Goal: Navigation & Orientation: Find specific page/section

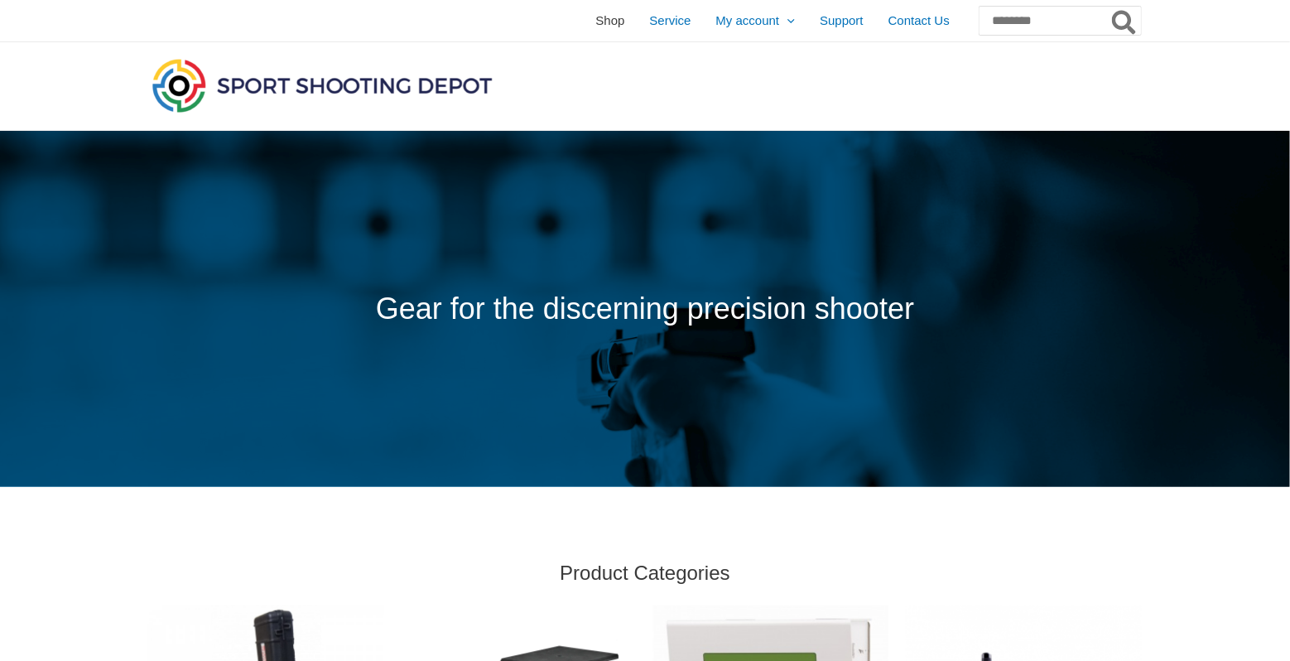
click at [595, 26] on span "Shop" at bounding box center [609, 20] width 29 height 41
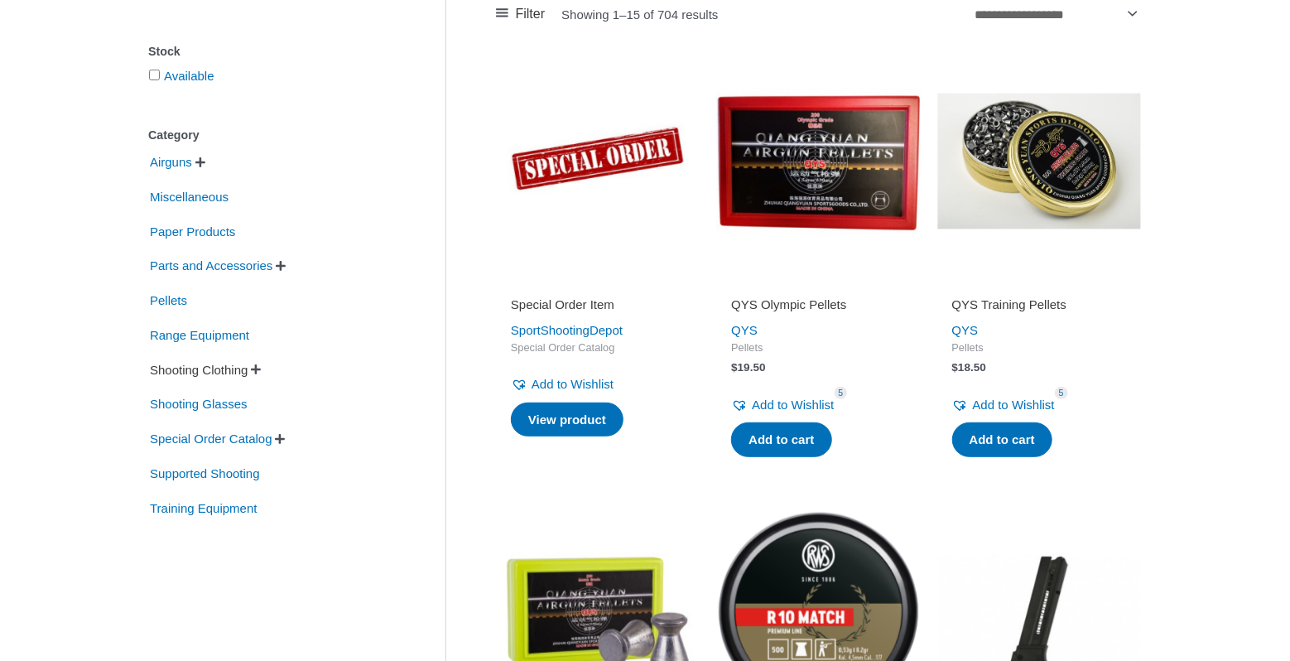
scroll to position [331, 0]
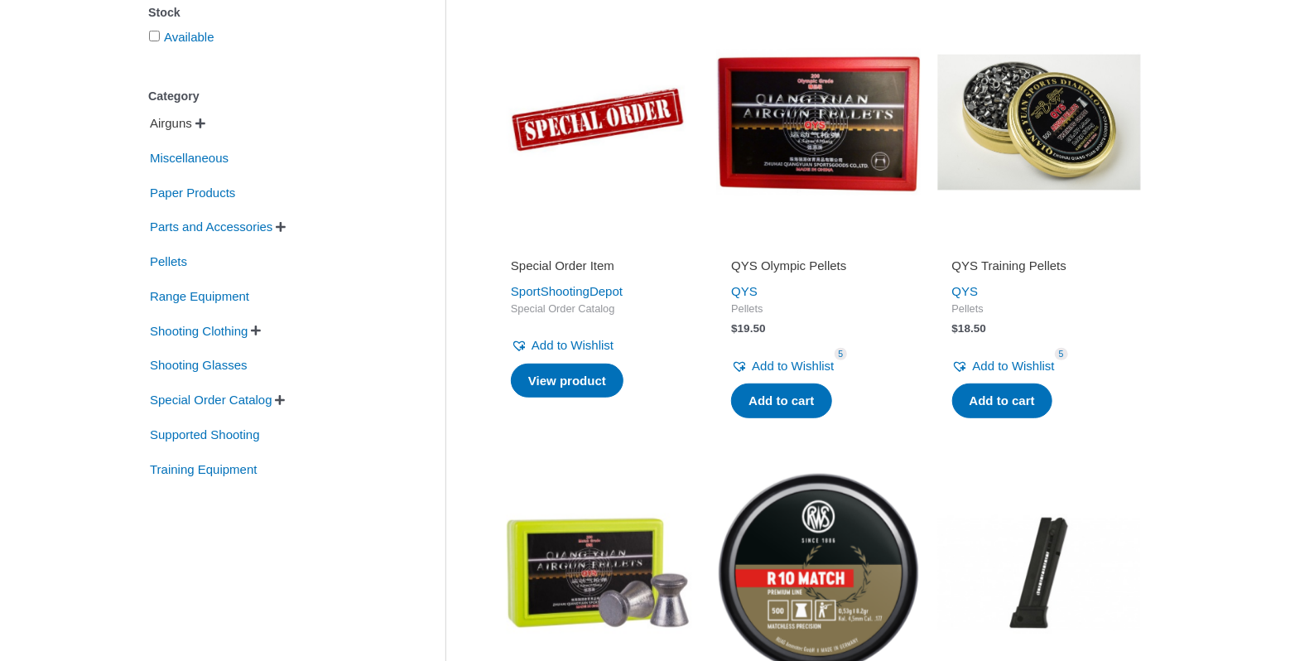
click at [185, 125] on span "Airguns" at bounding box center [171, 123] width 46 height 28
click at [225, 123] on span "" at bounding box center [220, 124] width 10 height 12
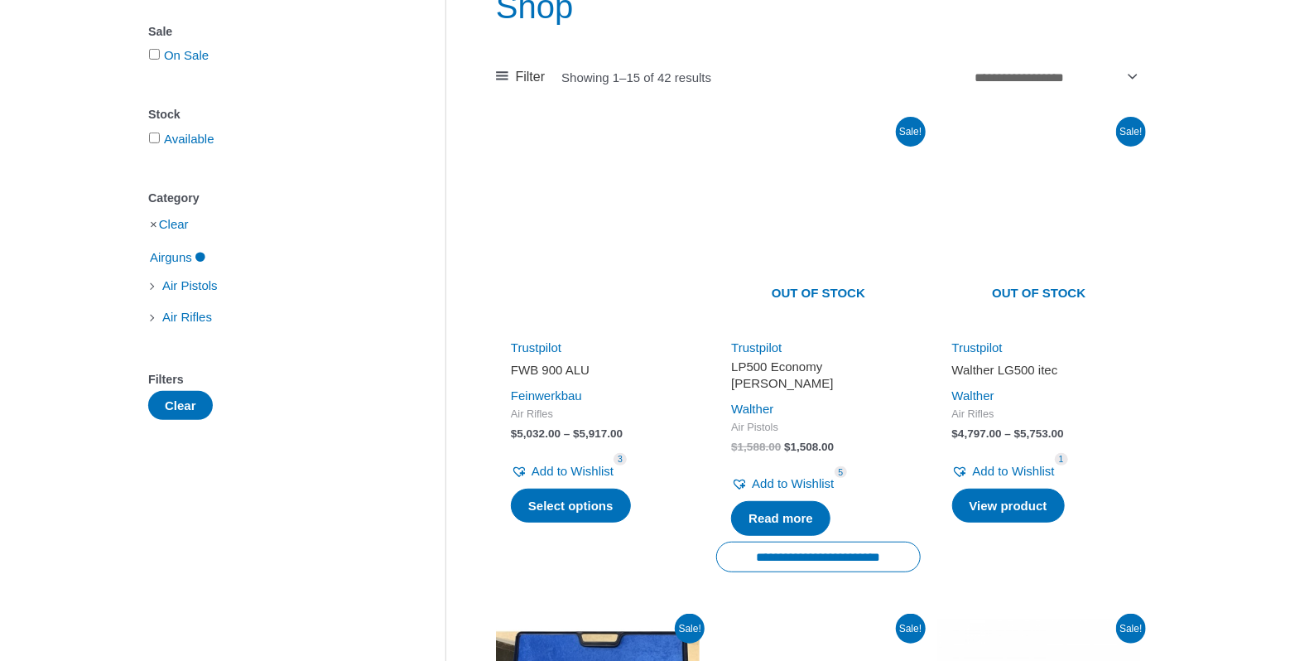
scroll to position [248, 0]
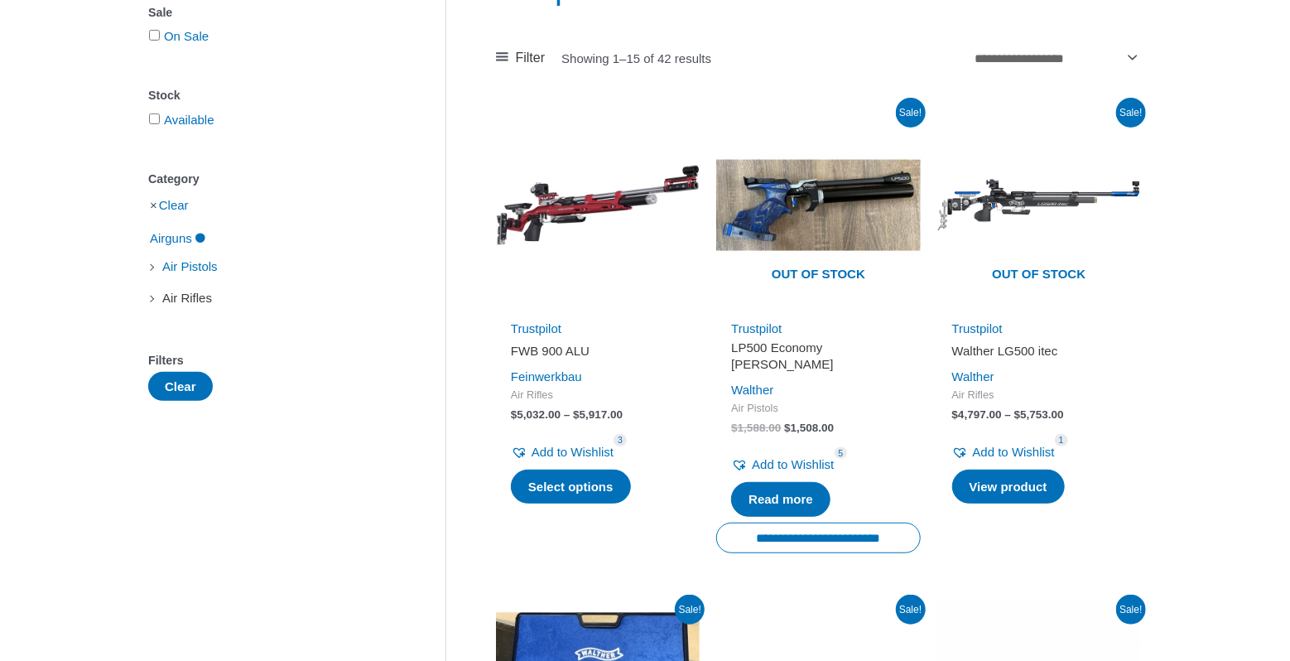
click at [184, 304] on span "Air Rifles" at bounding box center [187, 298] width 53 height 28
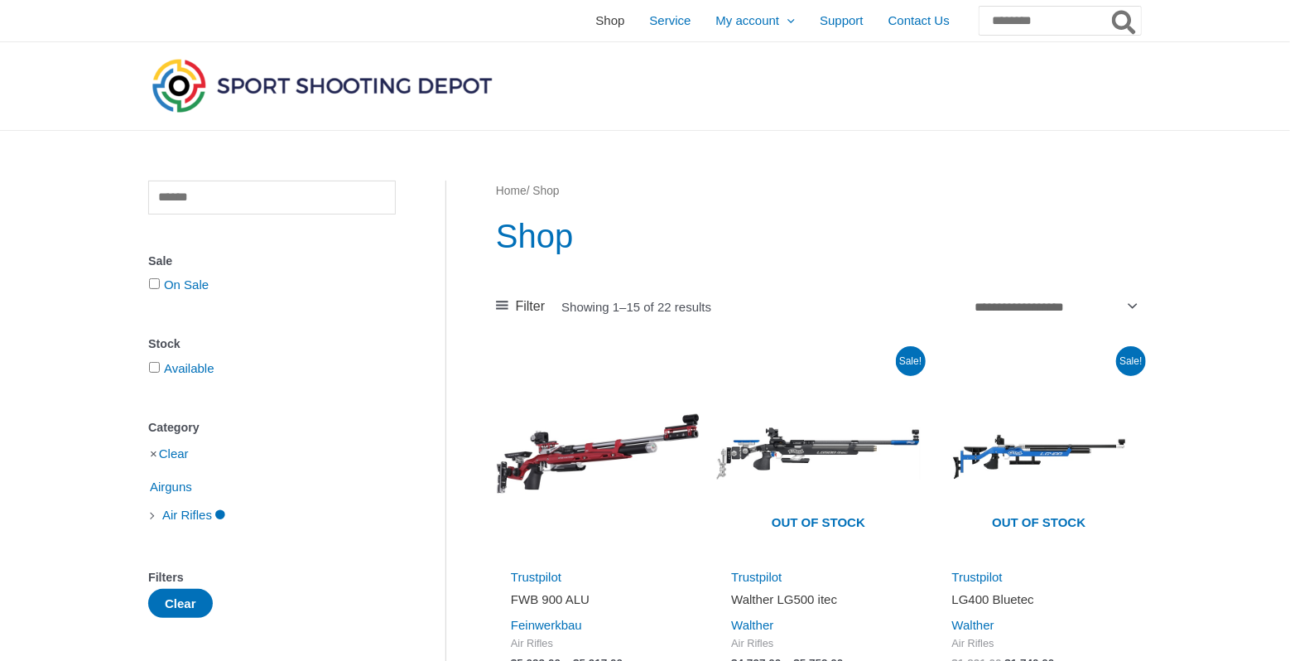
click at [595, 23] on span "Shop" at bounding box center [609, 20] width 29 height 41
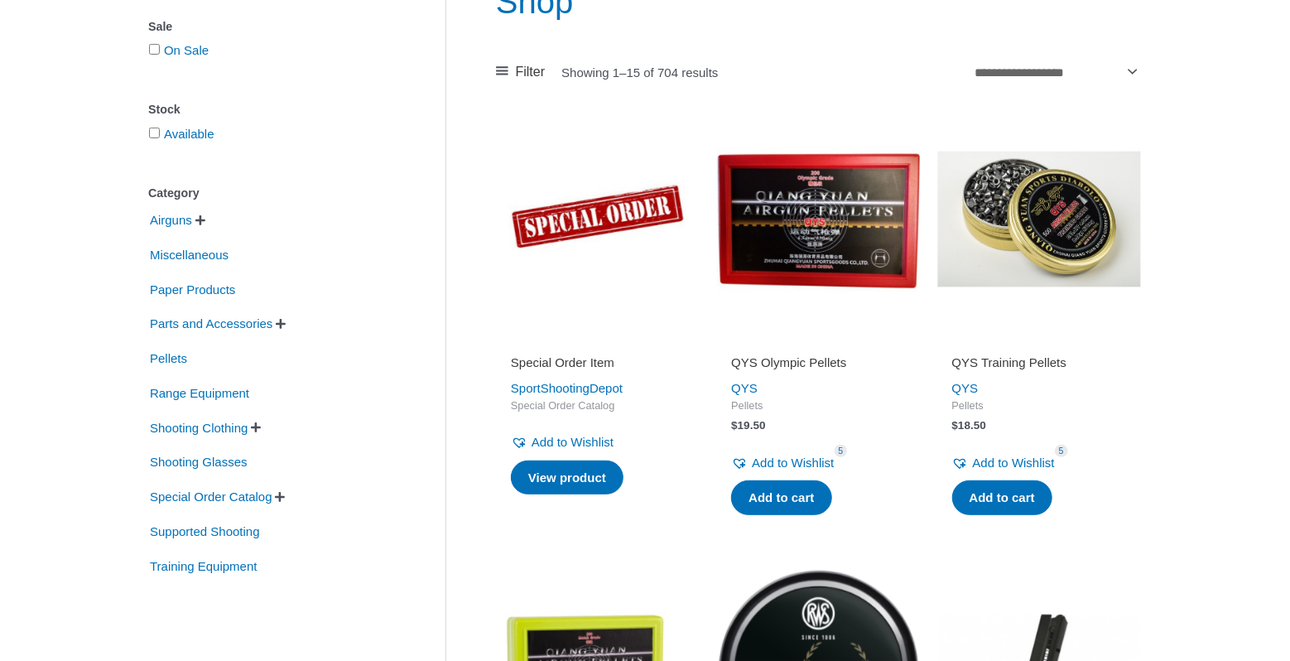
scroll to position [248, 0]
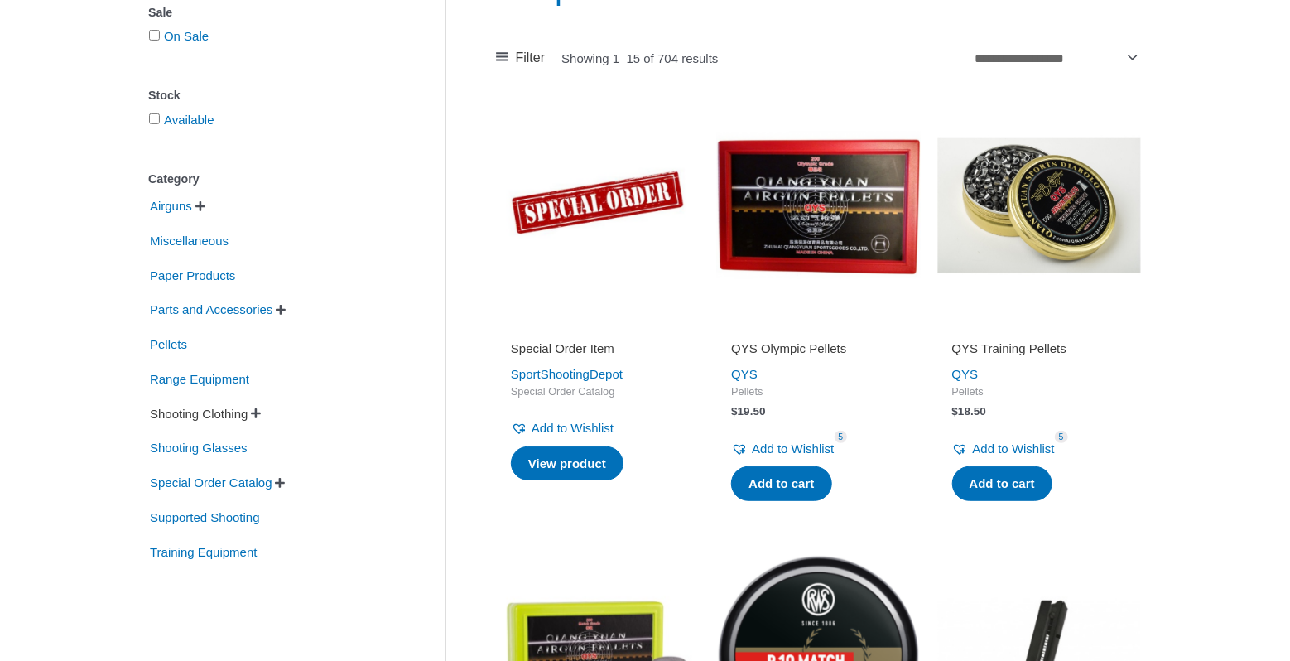
click at [185, 413] on span "Shooting Clothing" at bounding box center [198, 414] width 101 height 28
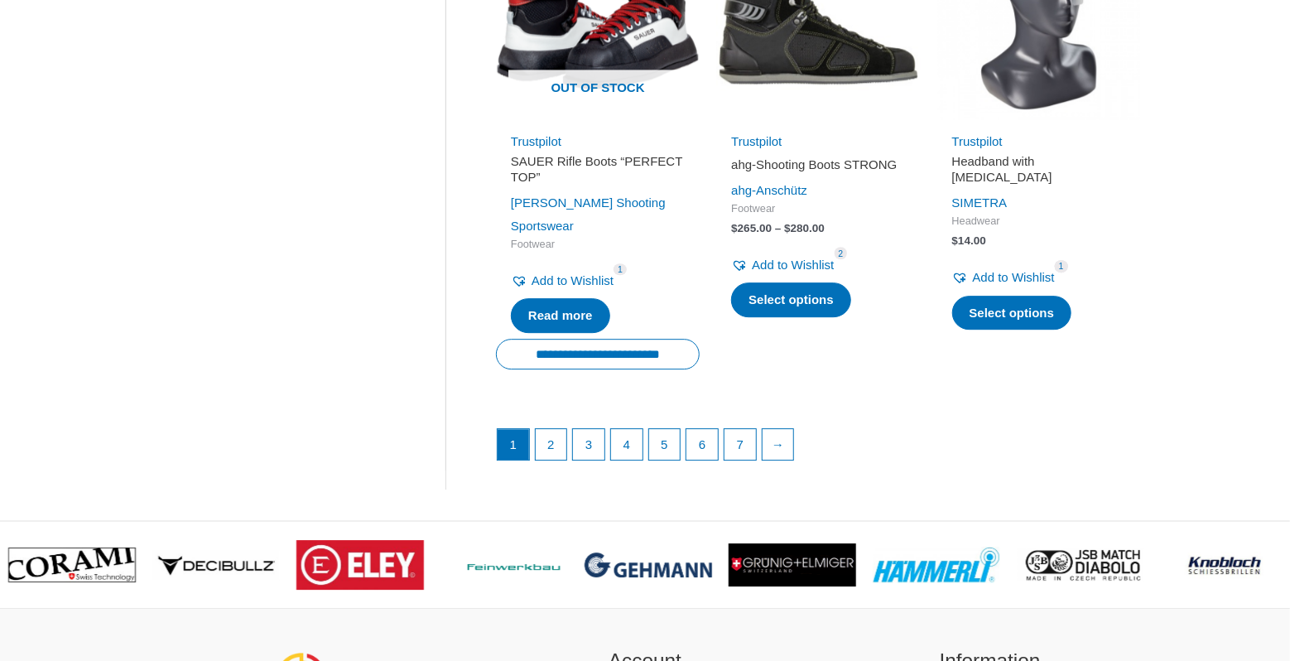
scroll to position [2400, 0]
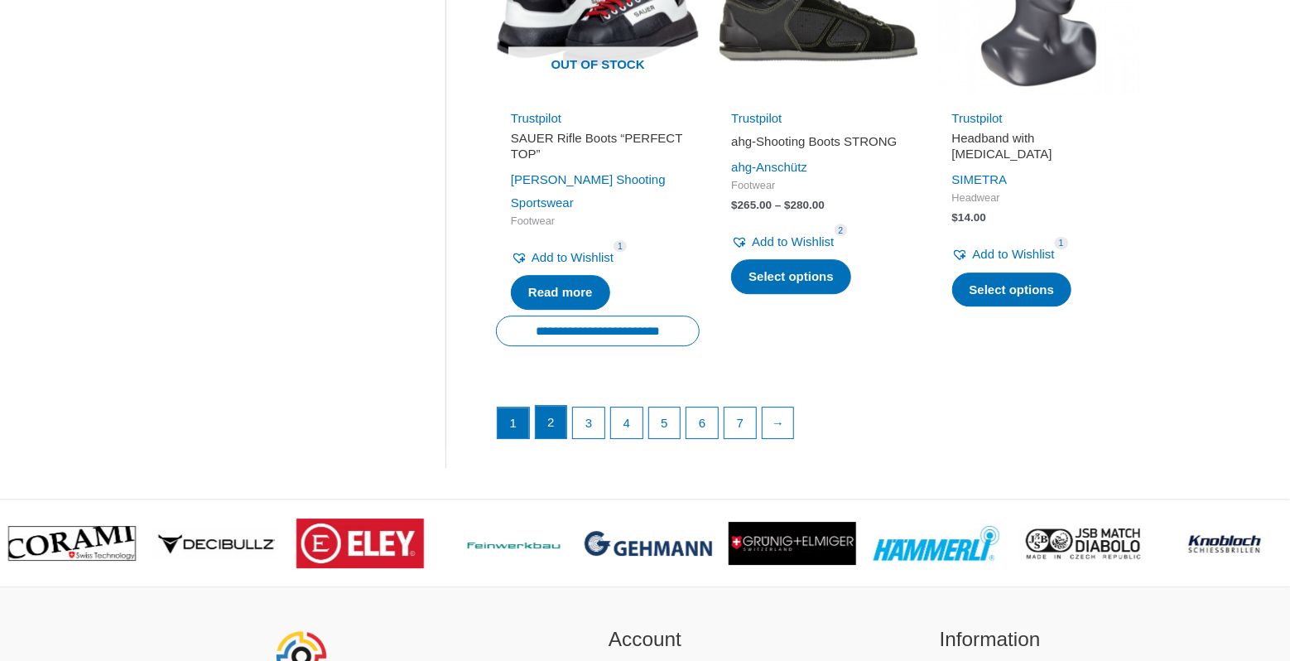
click at [553, 406] on link "2" at bounding box center [551, 422] width 31 height 33
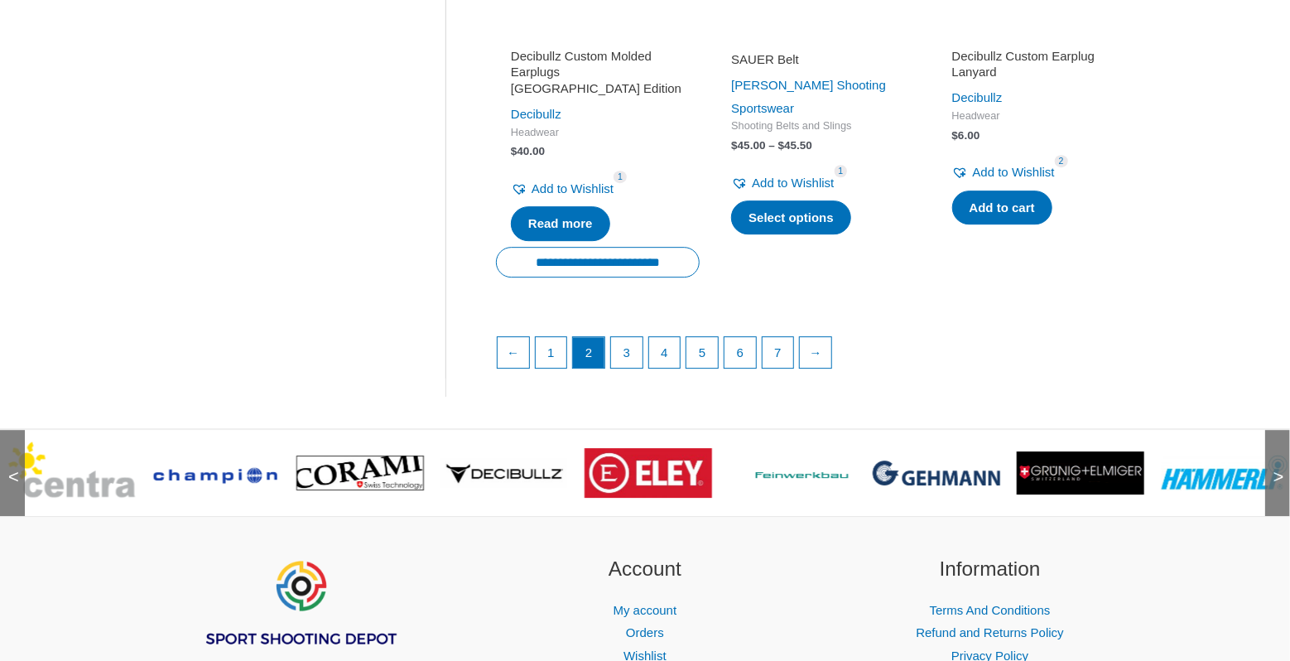
scroll to position [2483, 0]
